Goal: Information Seeking & Learning: Learn about a topic

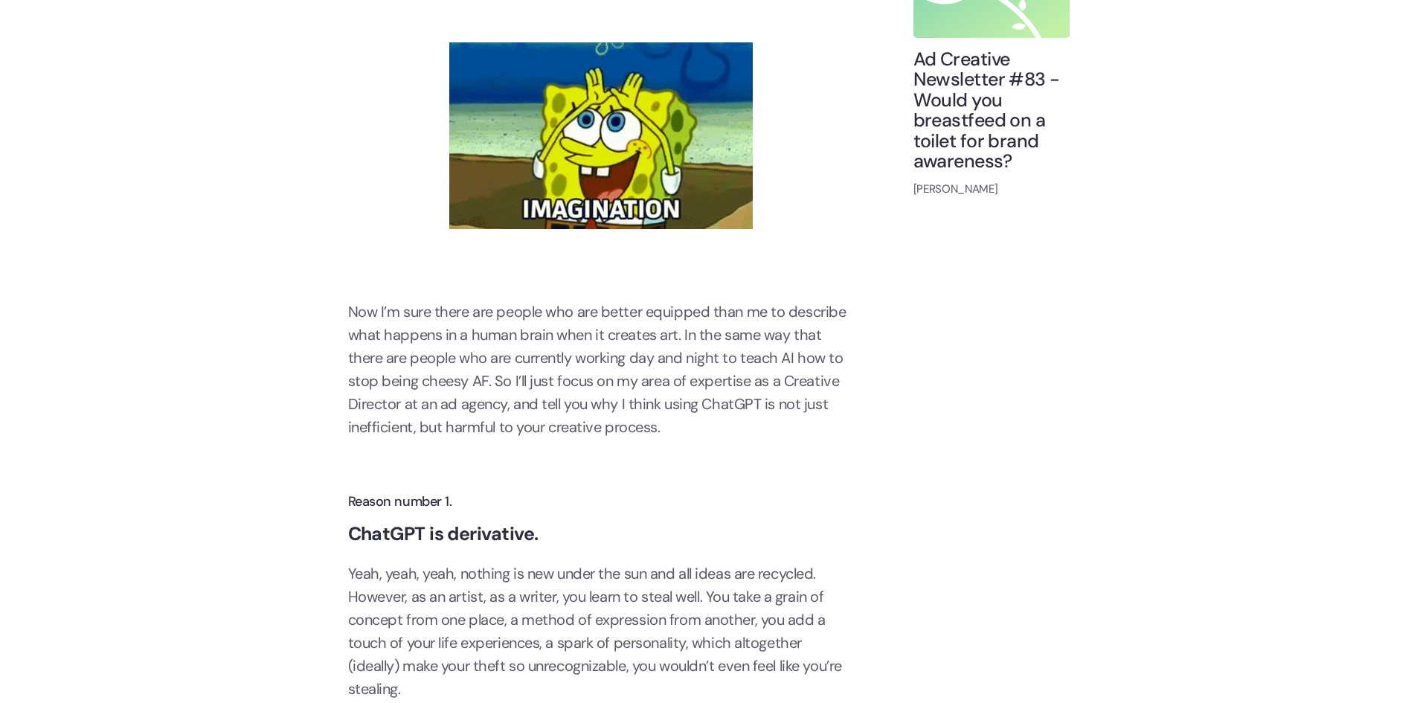
scroll to position [2305, 0]
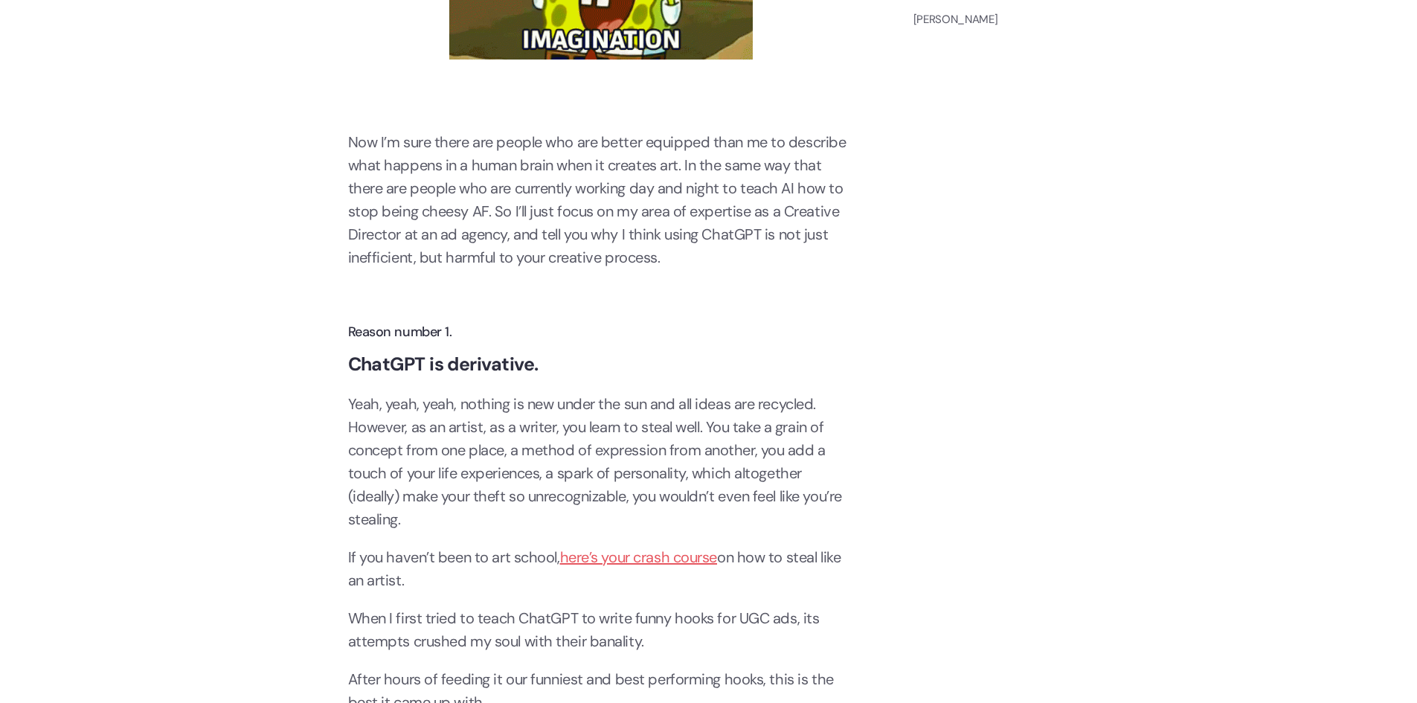
click at [509, 237] on p "Now I’m sure there are people who are better equipped than me to describe what …" at bounding box center [601, 200] width 506 height 138
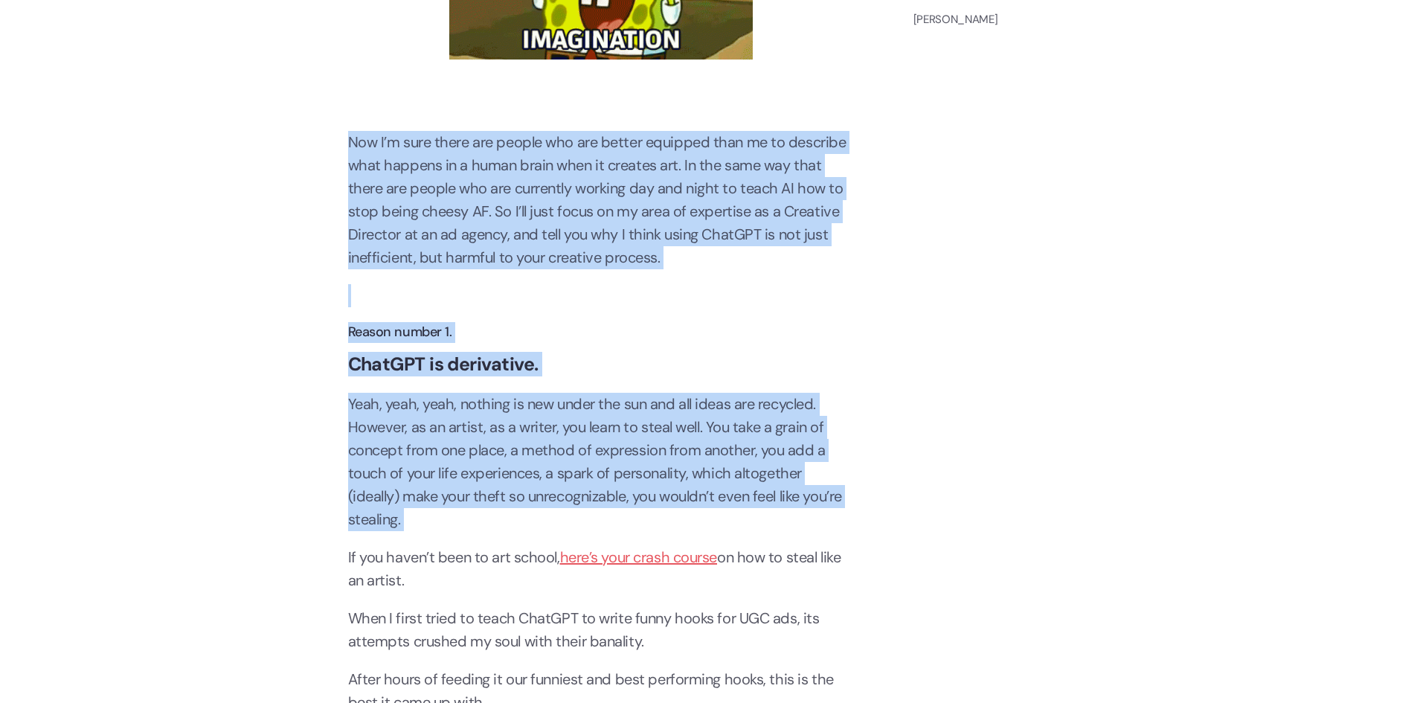
drag, startPoint x: 509, startPoint y: 237, endPoint x: 539, endPoint y: 382, distance: 148.0
click at [555, 408] on p "Yeah, yeah, yeah, nothing is new under the sun and all ideas are recycled. Howe…" at bounding box center [601, 462] width 506 height 138
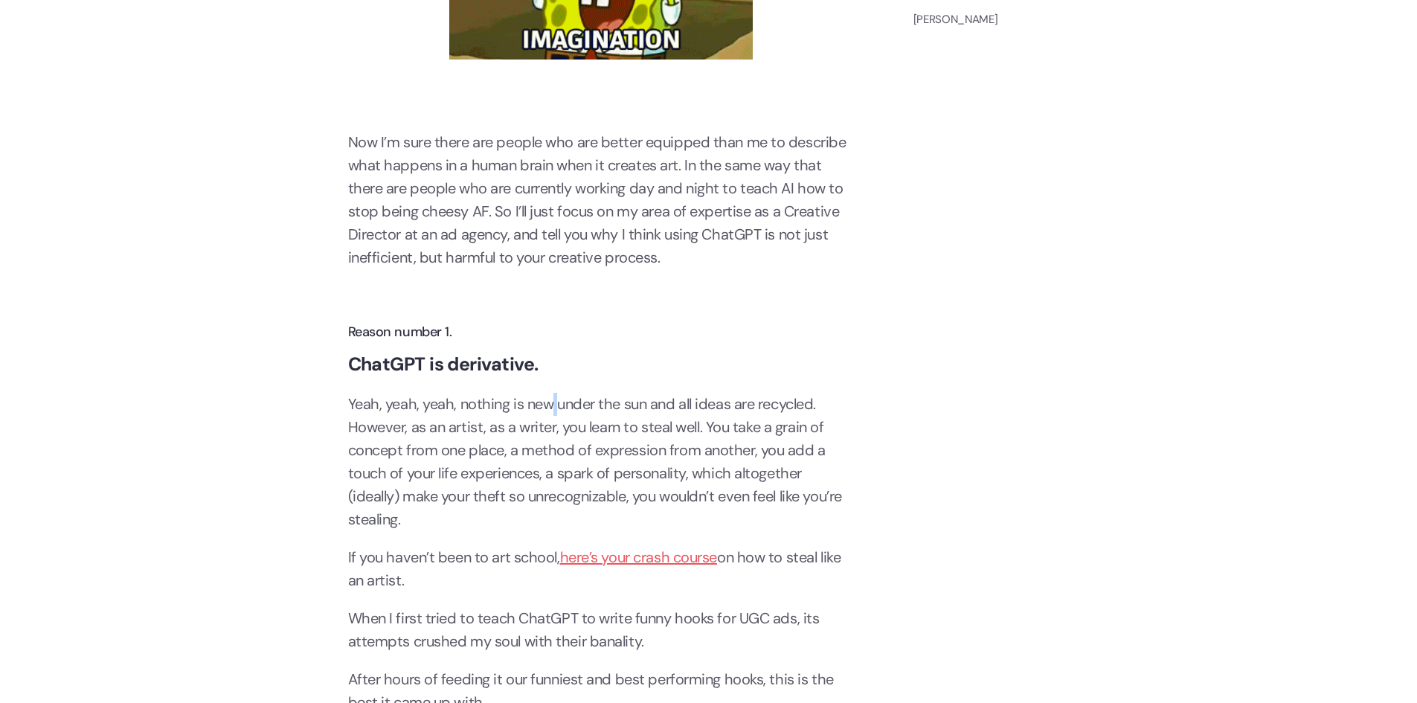
click at [555, 408] on p "Yeah, yeah, yeah, nothing is new under the sun and all ideas are recycled. Howe…" at bounding box center [601, 462] width 506 height 138
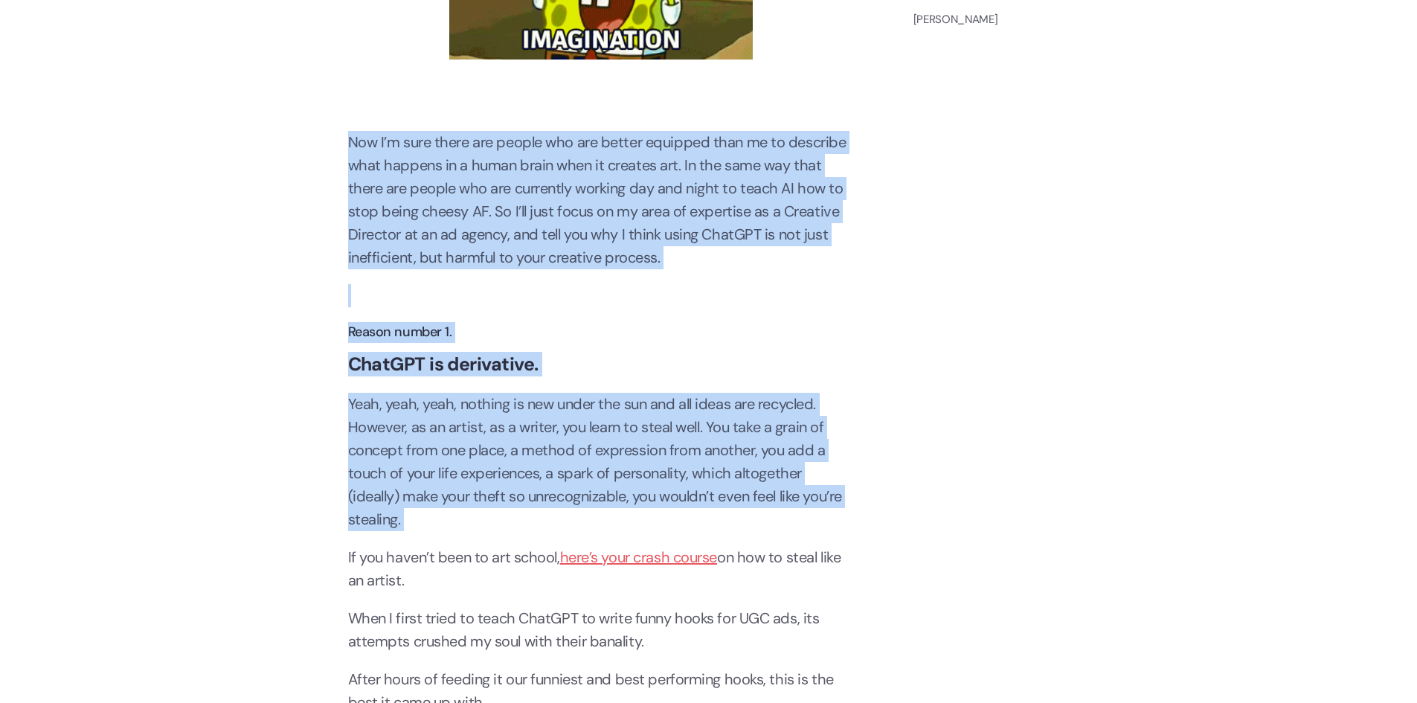
drag, startPoint x: 555, startPoint y: 408, endPoint x: 532, endPoint y: 233, distance: 176.9
click at [532, 233] on p "Now I’m sure there are people who are better equipped than me to describe what …" at bounding box center [601, 200] width 506 height 138
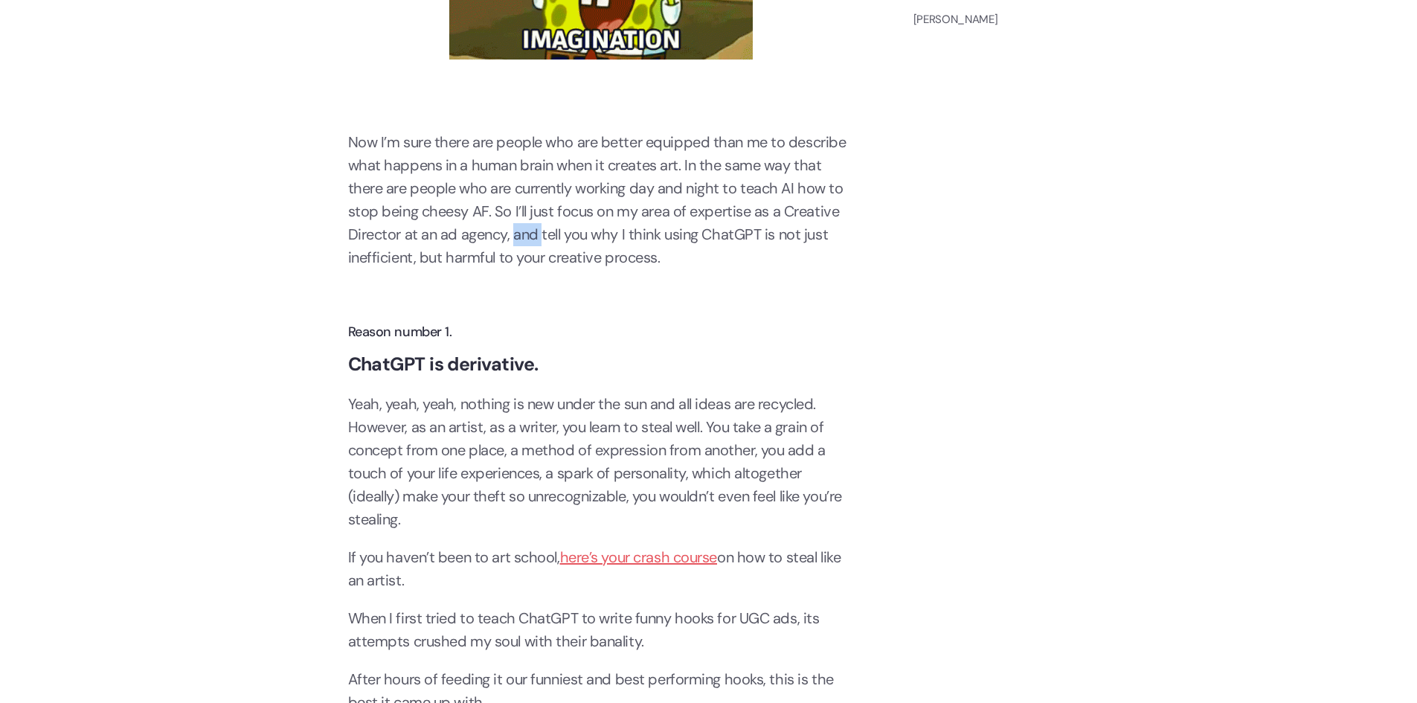
click at [532, 233] on p "Now I’m sure there are people who are better equipped than me to describe what …" at bounding box center [601, 200] width 506 height 138
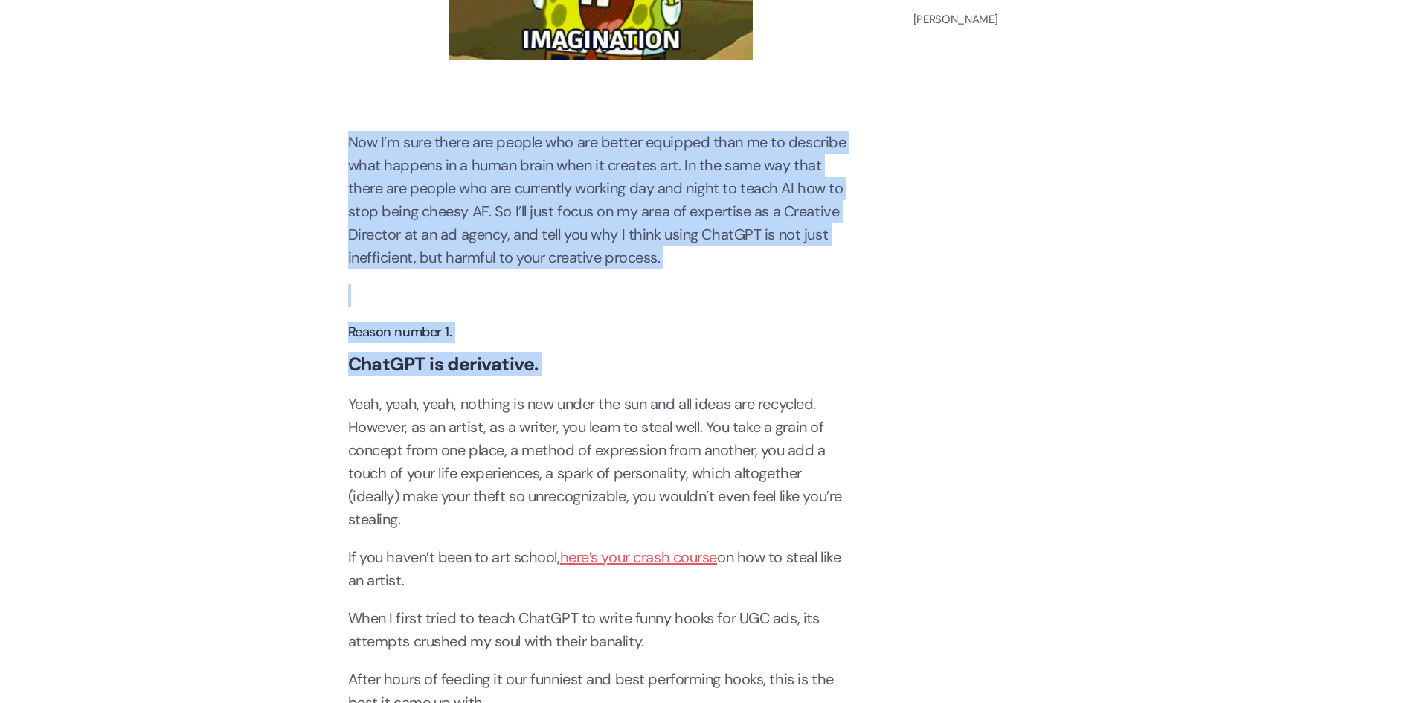
drag, startPoint x: 532, startPoint y: 233, endPoint x: 561, endPoint y: 371, distance: 141.3
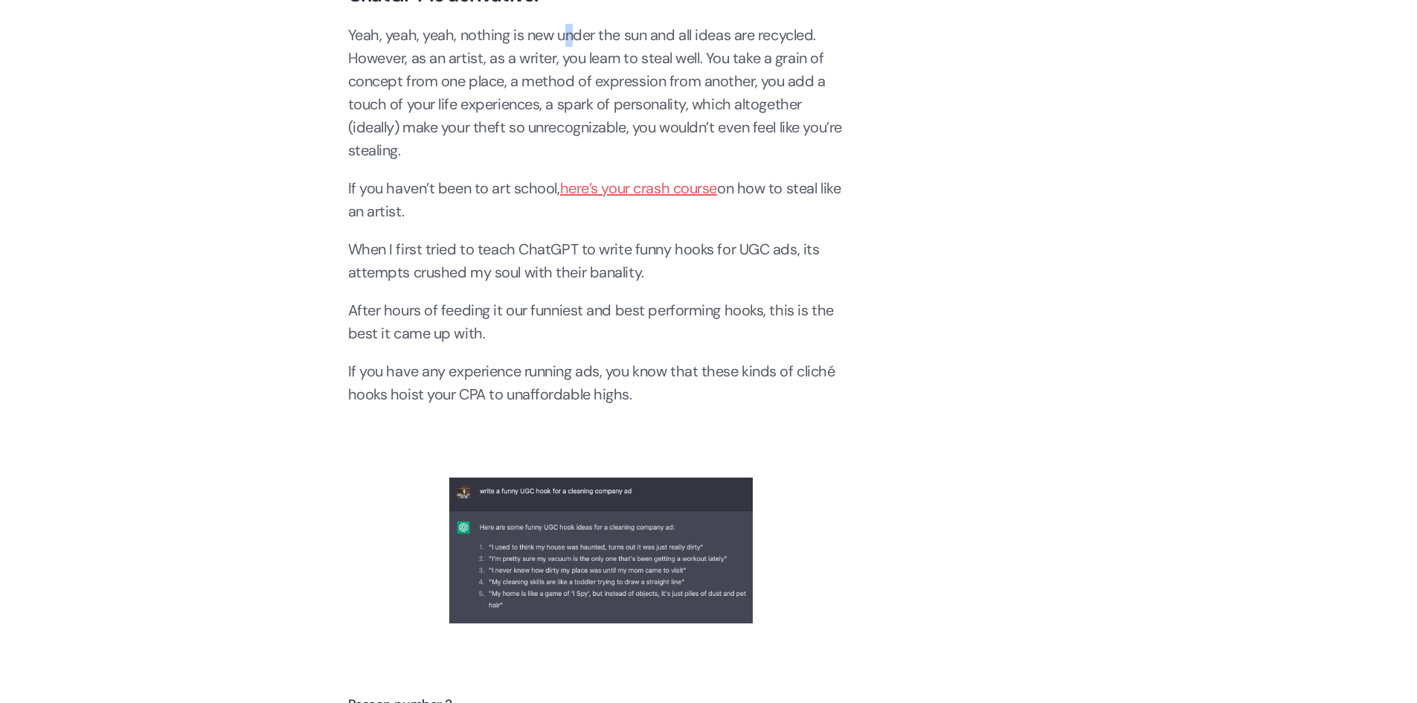
scroll to position [2677, 0]
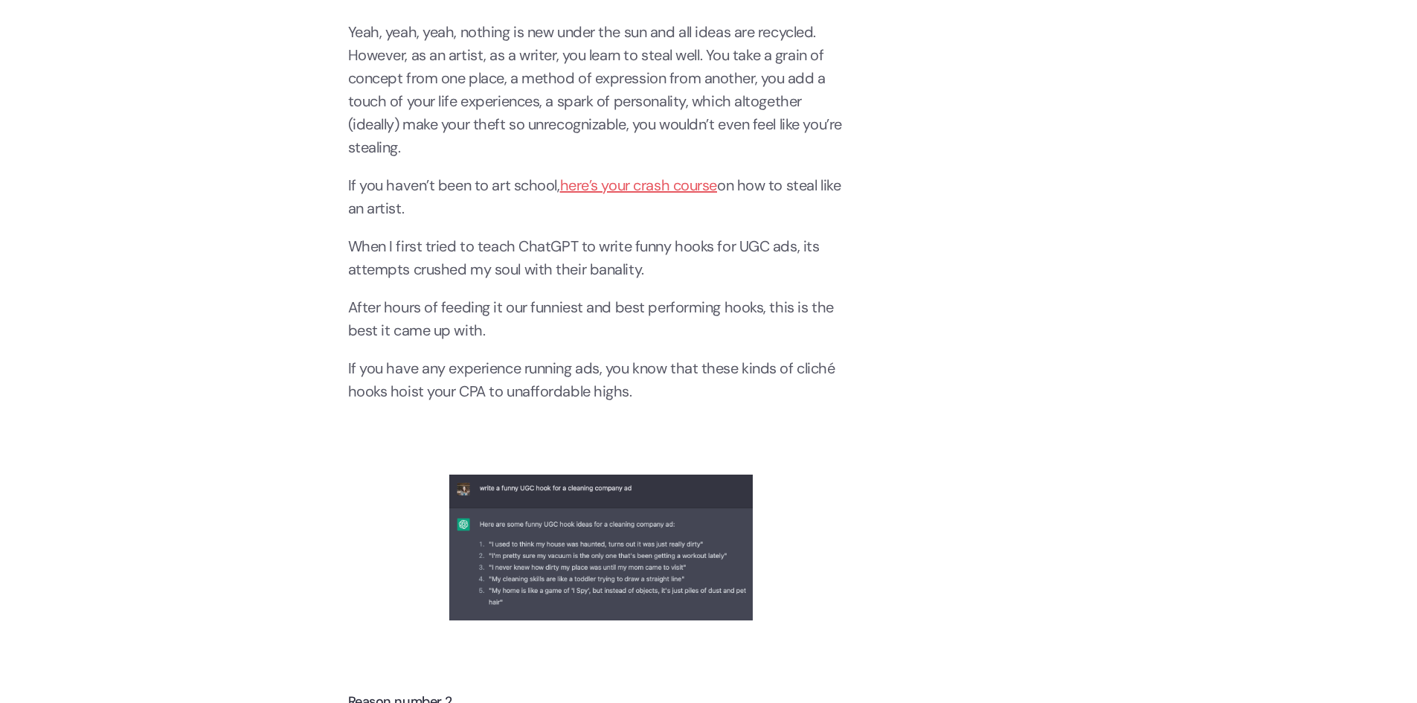
click at [463, 126] on p "Yeah, yeah, yeah, nothing is new under the sun and all ideas are recycled. Howe…" at bounding box center [601, 90] width 506 height 138
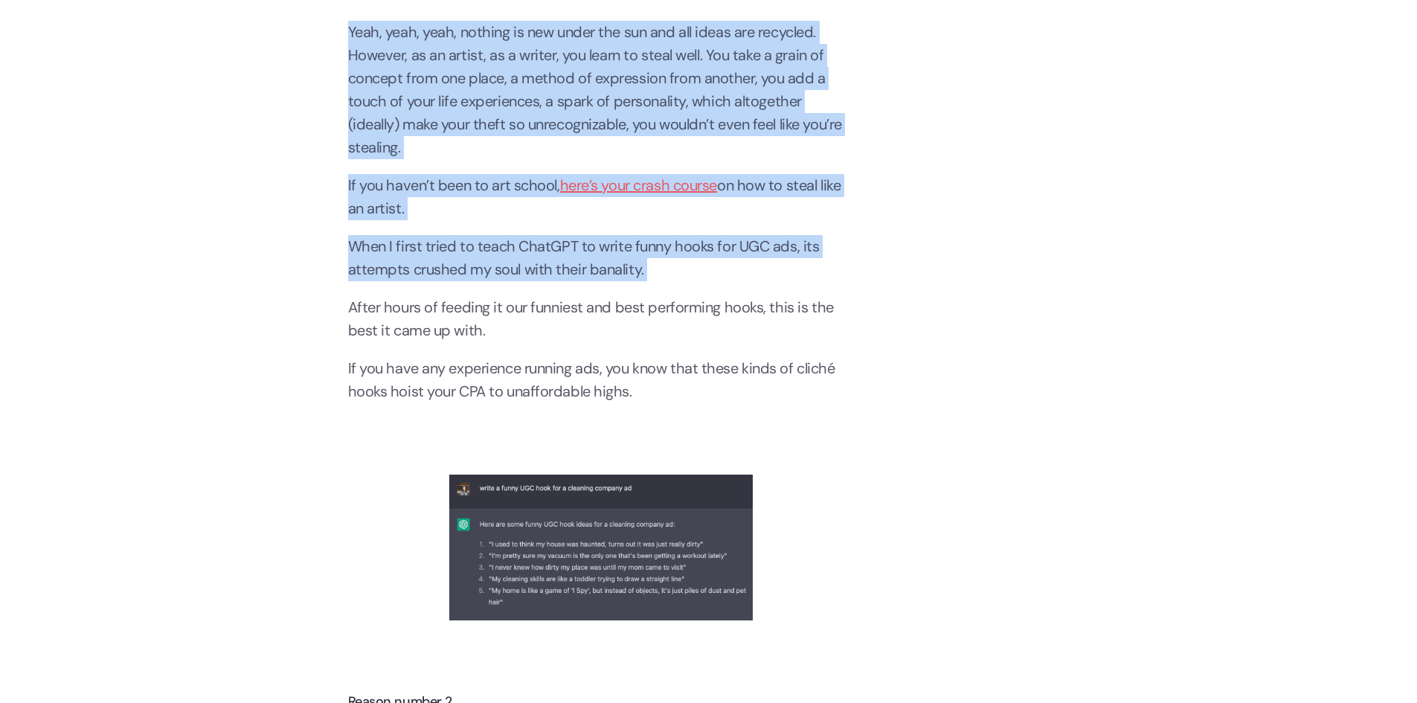
drag, startPoint x: 463, startPoint y: 126, endPoint x: 474, endPoint y: 236, distance: 109.9
click at [474, 236] on p "When I first tried to teach ChatGPT to write funny hooks for UGC ads, its attem…" at bounding box center [601, 258] width 506 height 46
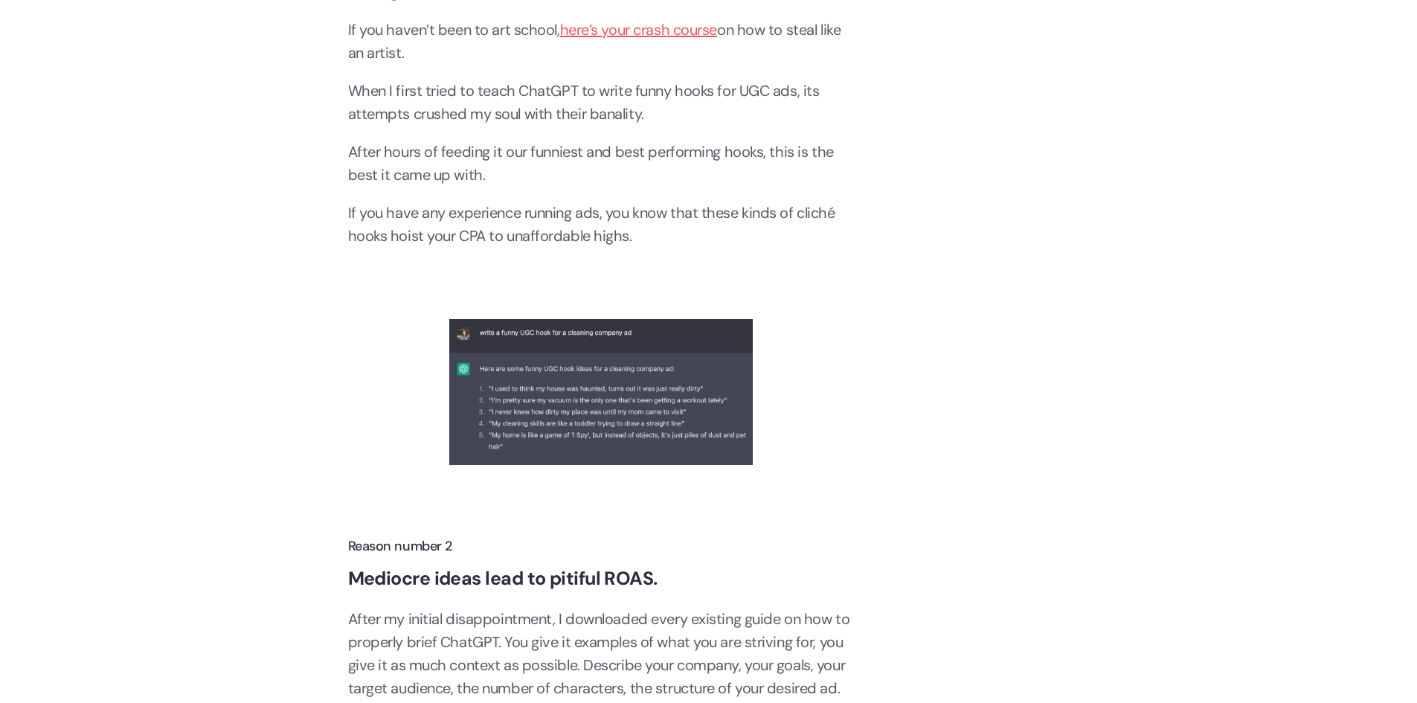
scroll to position [3197, 0]
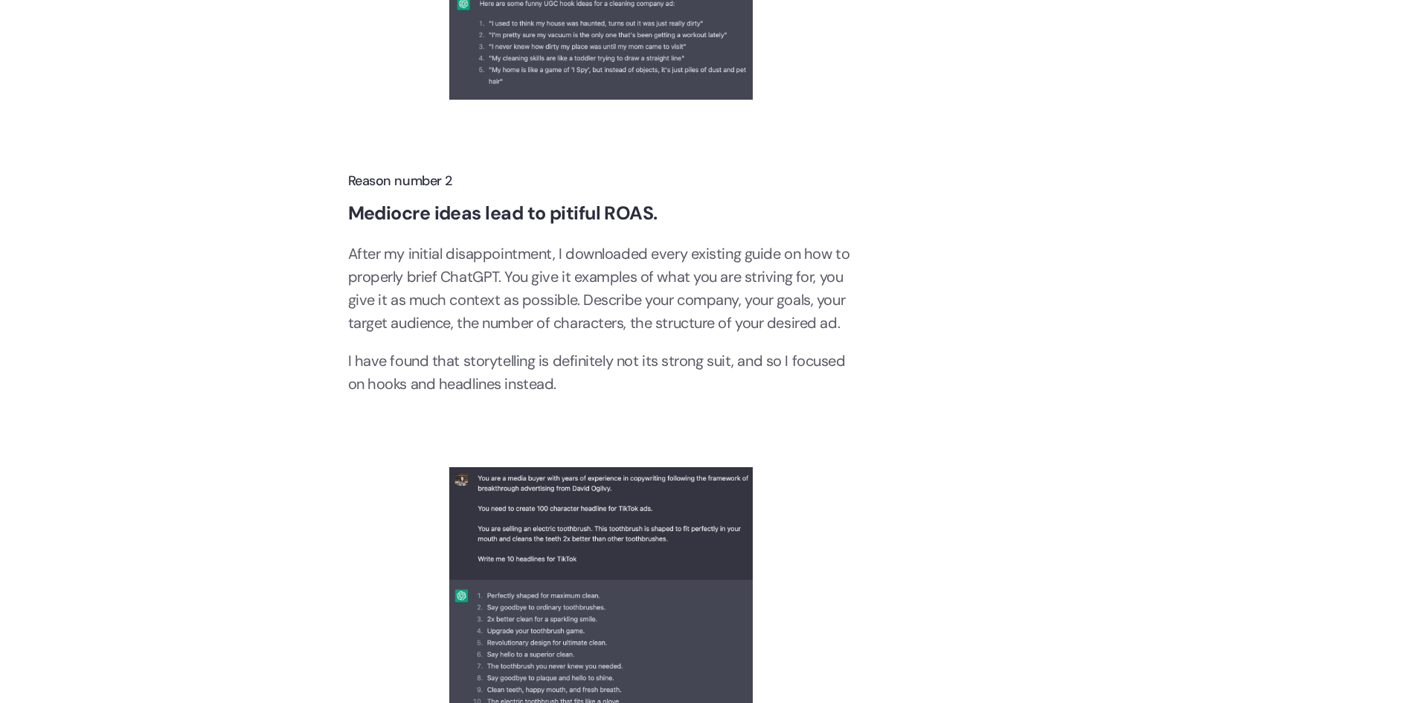
click at [479, 218] on strong "Mediocre ideas lead to pitiful ROAS." at bounding box center [502, 213] width 309 height 25
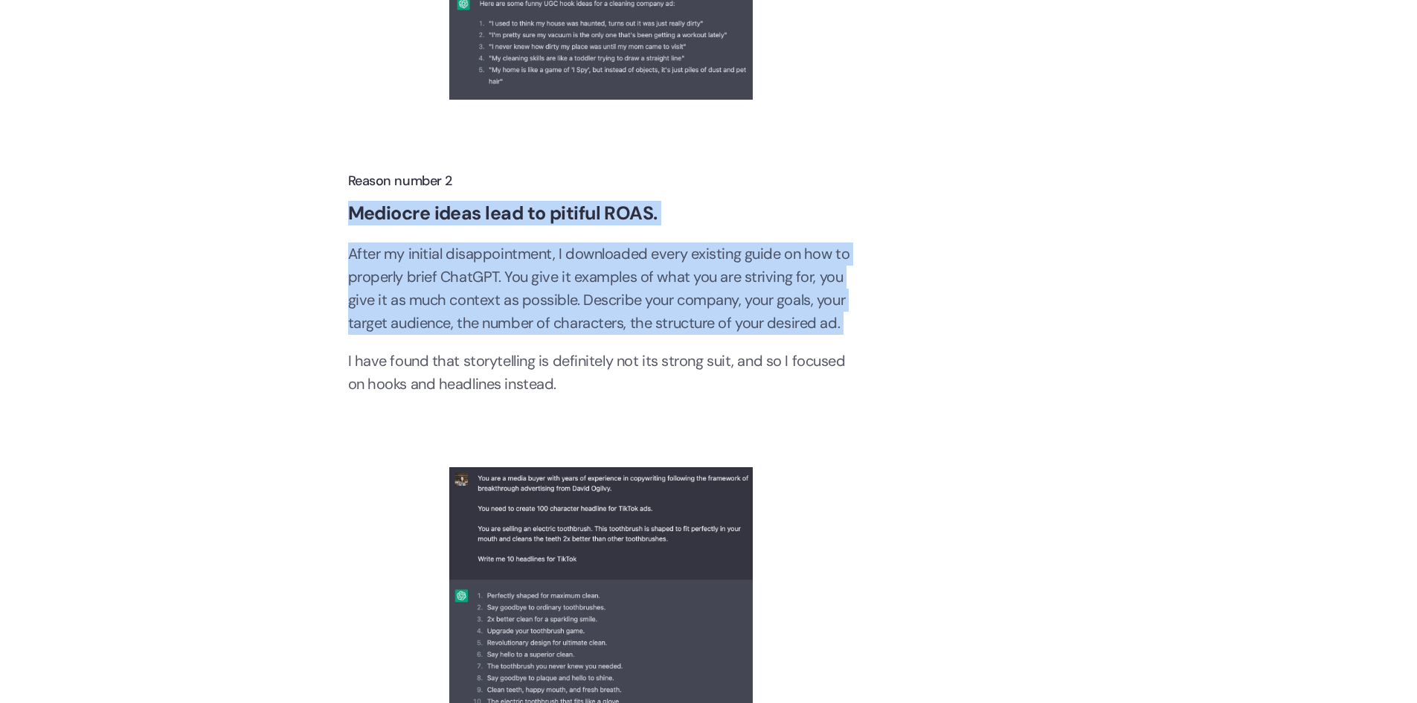
drag, startPoint x: 479, startPoint y: 218, endPoint x: 506, endPoint y: 326, distance: 111.1
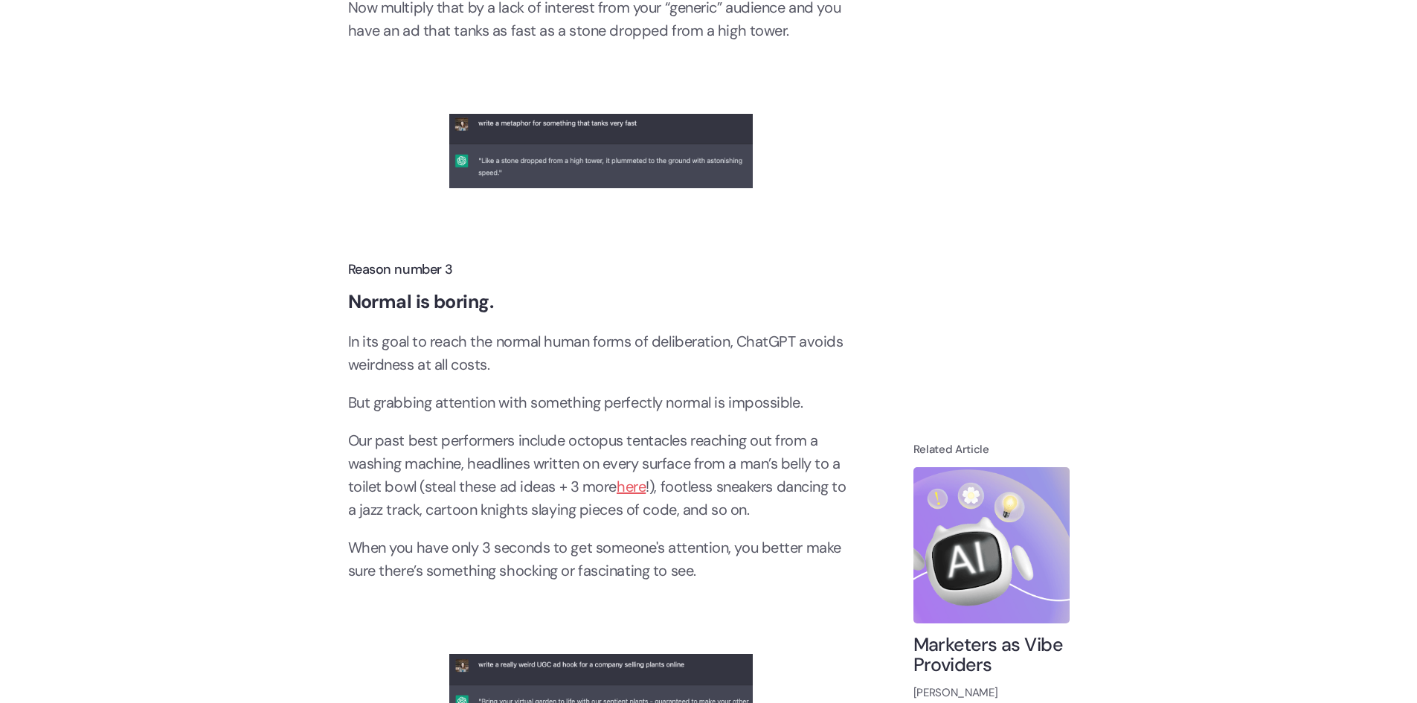
scroll to position [4313, 0]
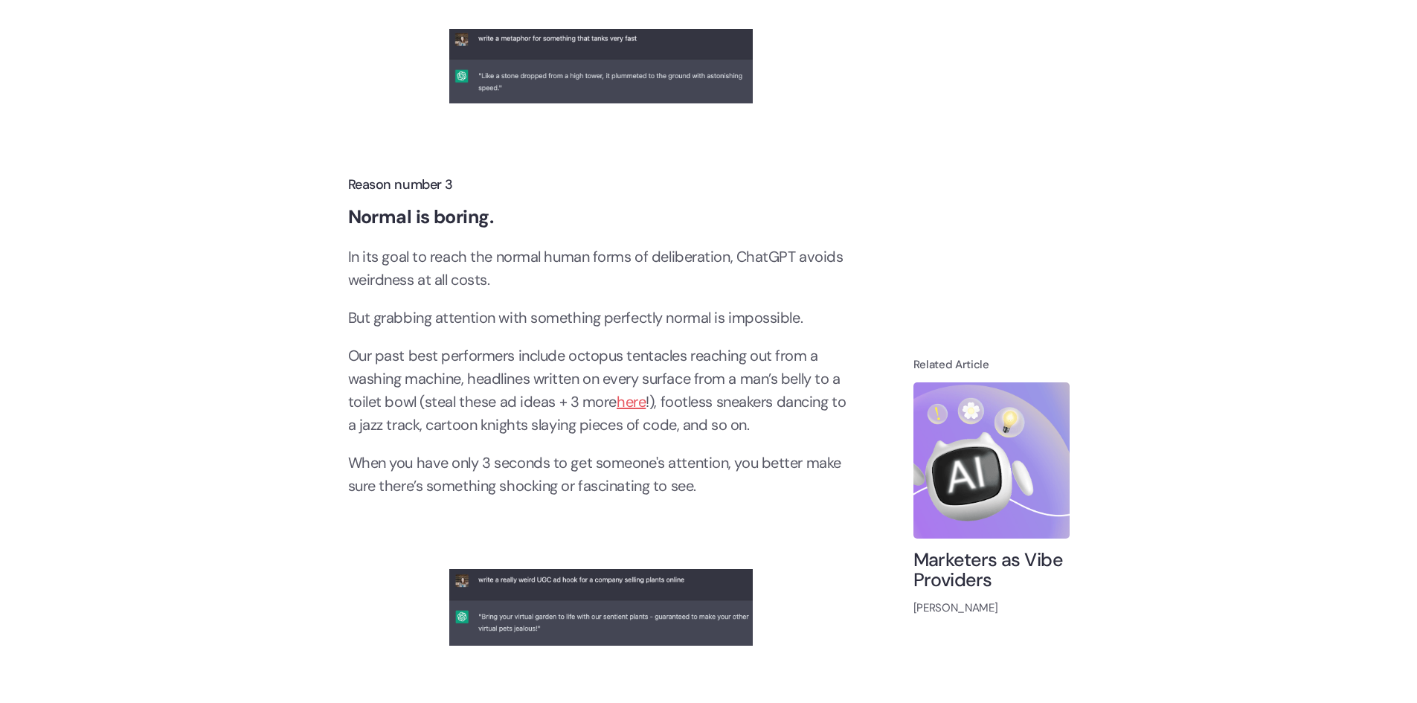
click at [506, 222] on h2 "Normal is boring." at bounding box center [601, 217] width 506 height 21
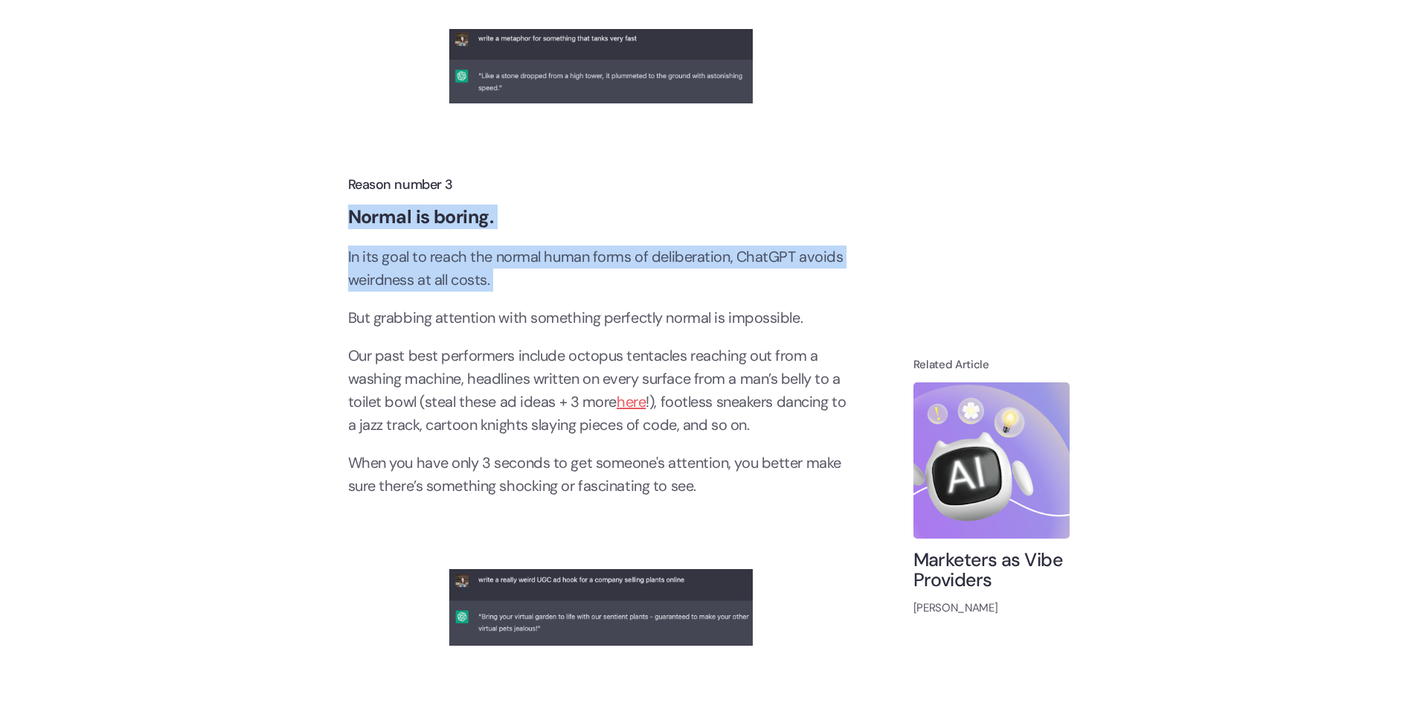
drag, startPoint x: 506, startPoint y: 222, endPoint x: 487, endPoint y: 250, distance: 33.8
click at [487, 250] on p "In its goal to reach the normal human forms of deliberation, ChatGPT avoids wei…" at bounding box center [601, 268] width 506 height 46
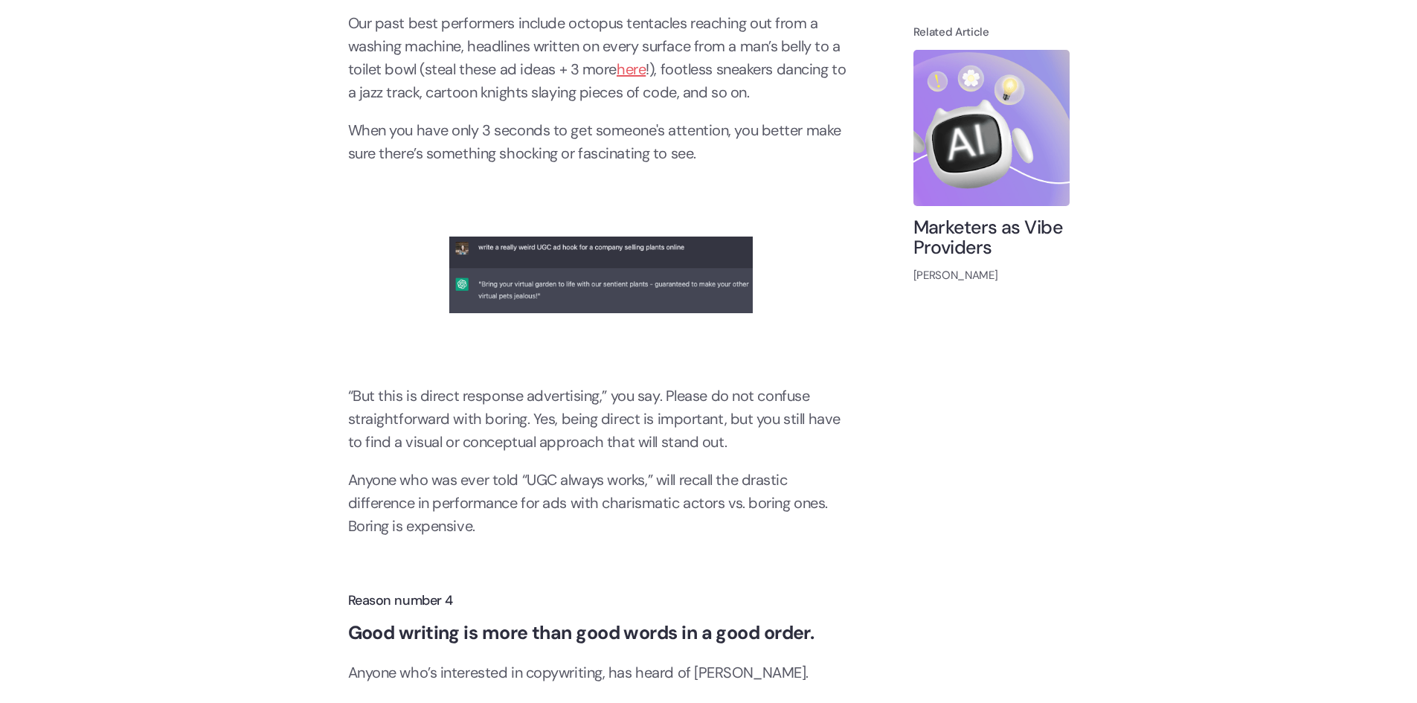
scroll to position [4908, 0]
